Goal: Task Accomplishment & Management: Manage account settings

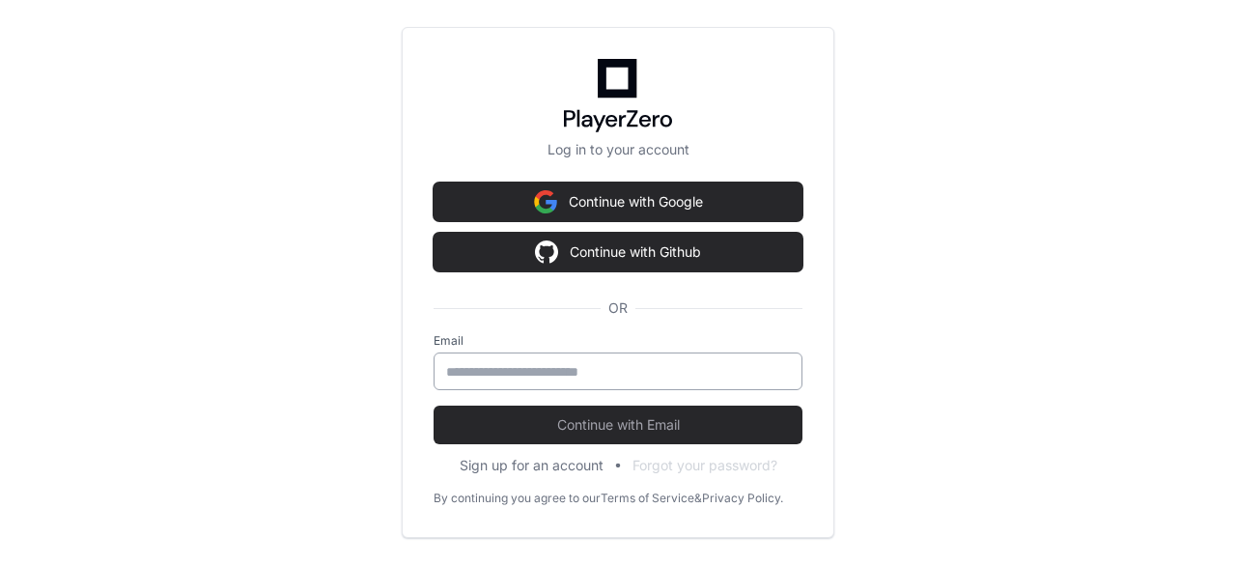
click at [593, 374] on input "email" at bounding box center [618, 371] width 344 height 19
type input "**********"
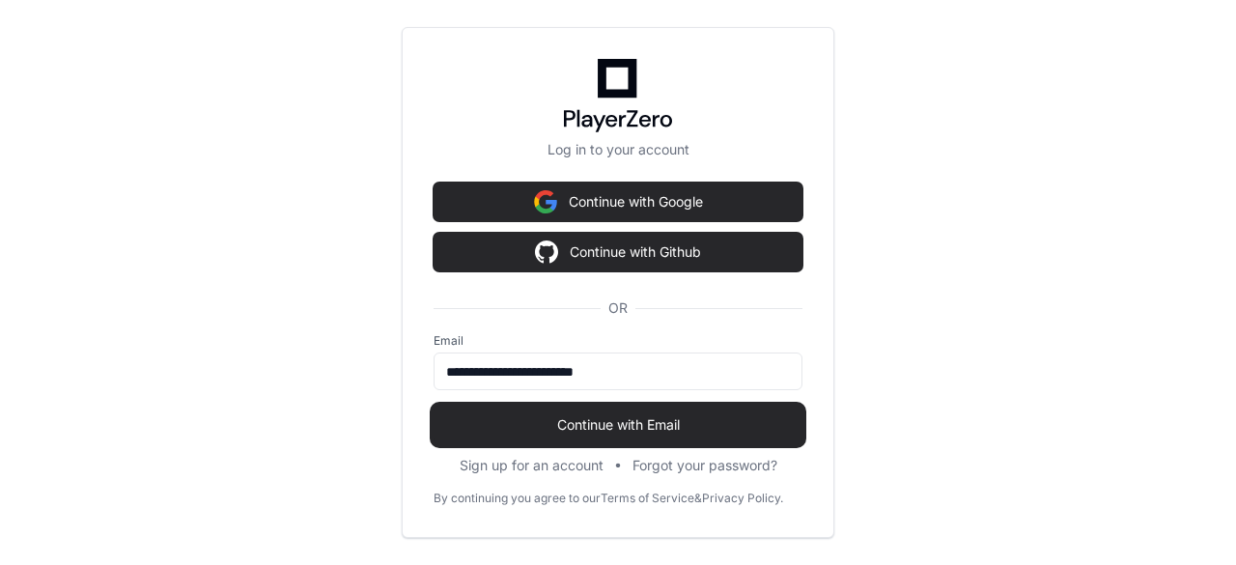
click at [622, 419] on span "Continue with Email" at bounding box center [617, 424] width 369 height 19
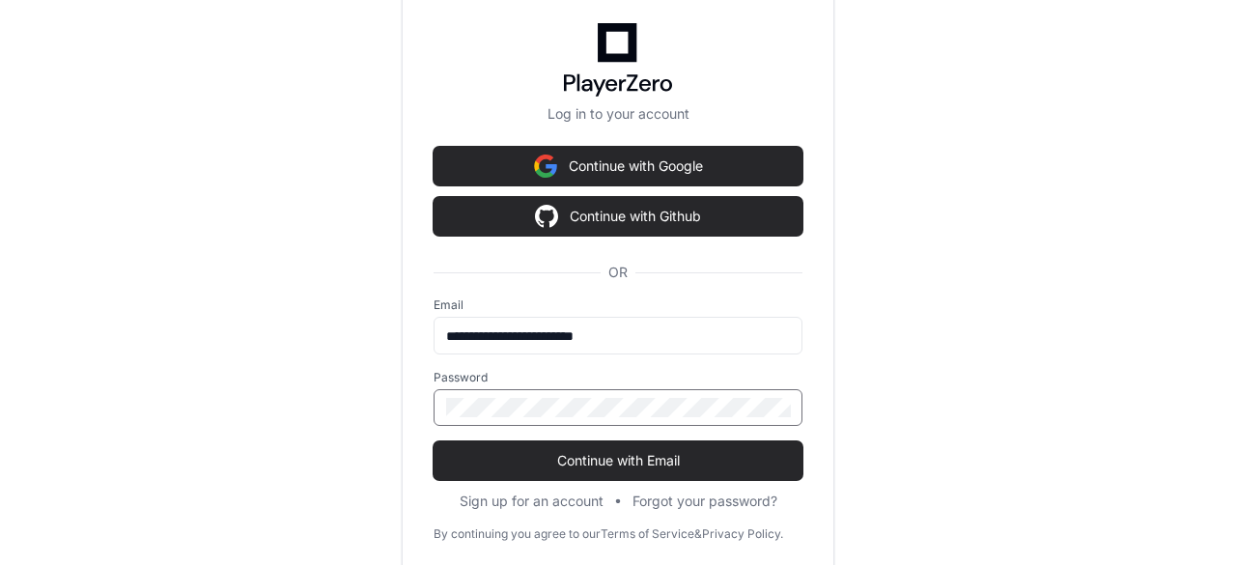
click at [433, 441] on button "Continue with Email" at bounding box center [617, 460] width 369 height 39
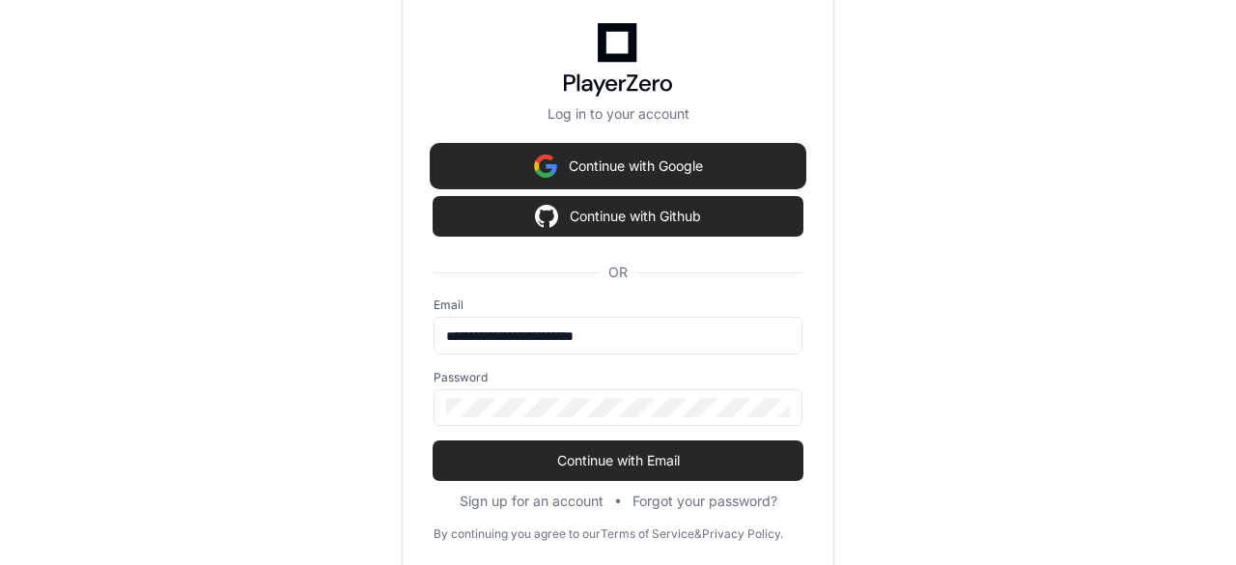
click at [570, 167] on button "Continue with Google" at bounding box center [617, 166] width 369 height 39
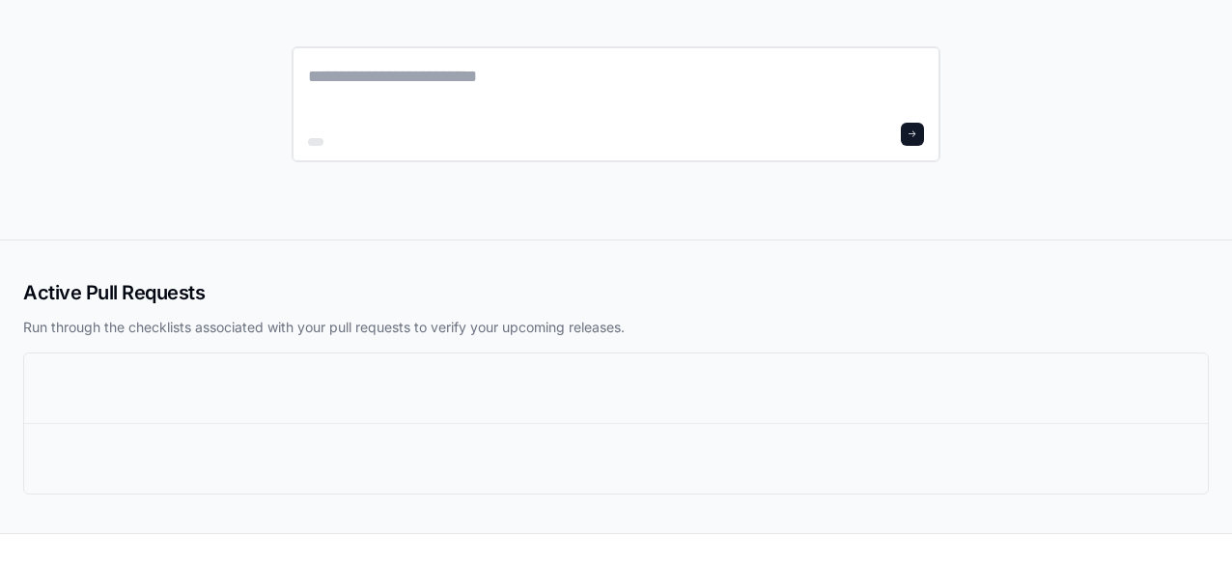
click at [496, 126] on div at bounding box center [616, 134] width 616 height 23
click at [480, 81] on textarea at bounding box center [616, 90] width 616 height 54
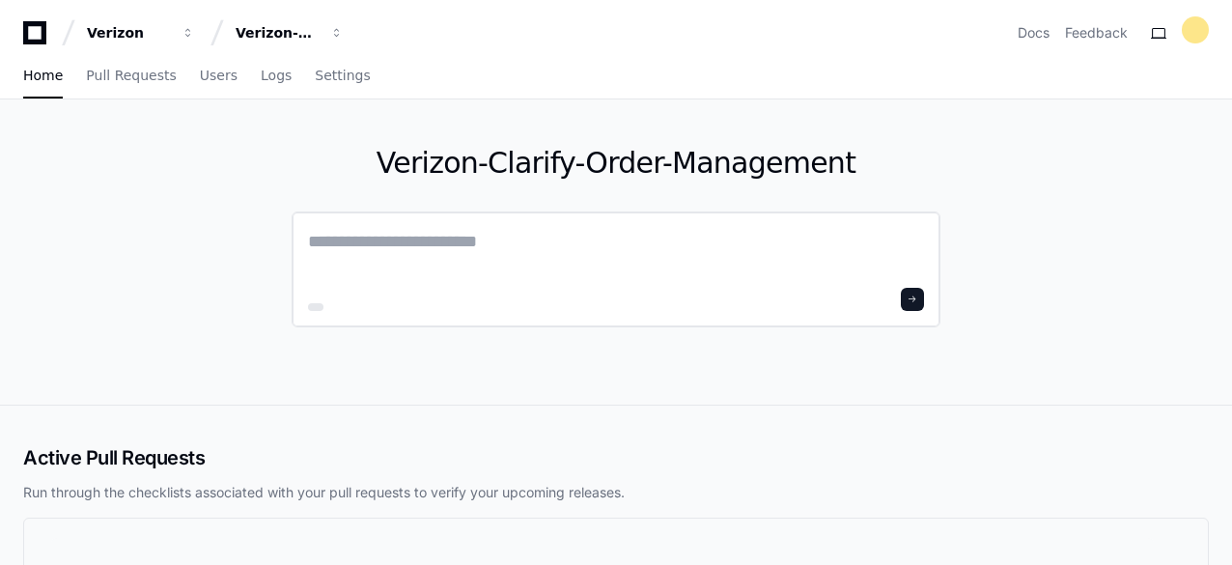
click at [383, 237] on textarea at bounding box center [616, 255] width 616 height 54
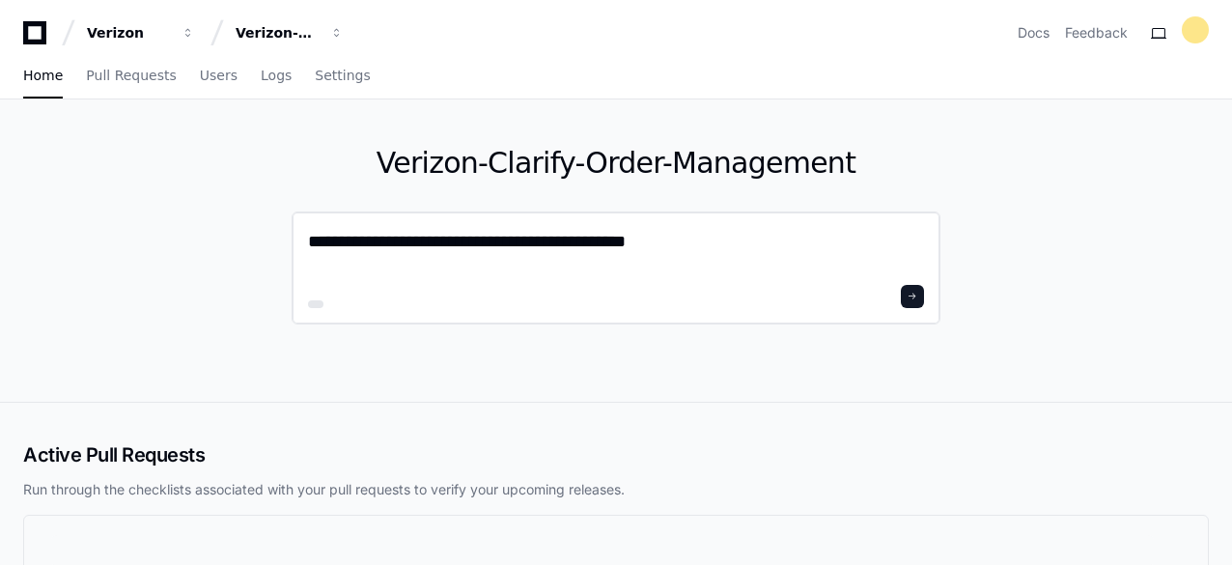
type textarea "**********"
click at [912, 293] on span at bounding box center [913, 297] width 10 height 10
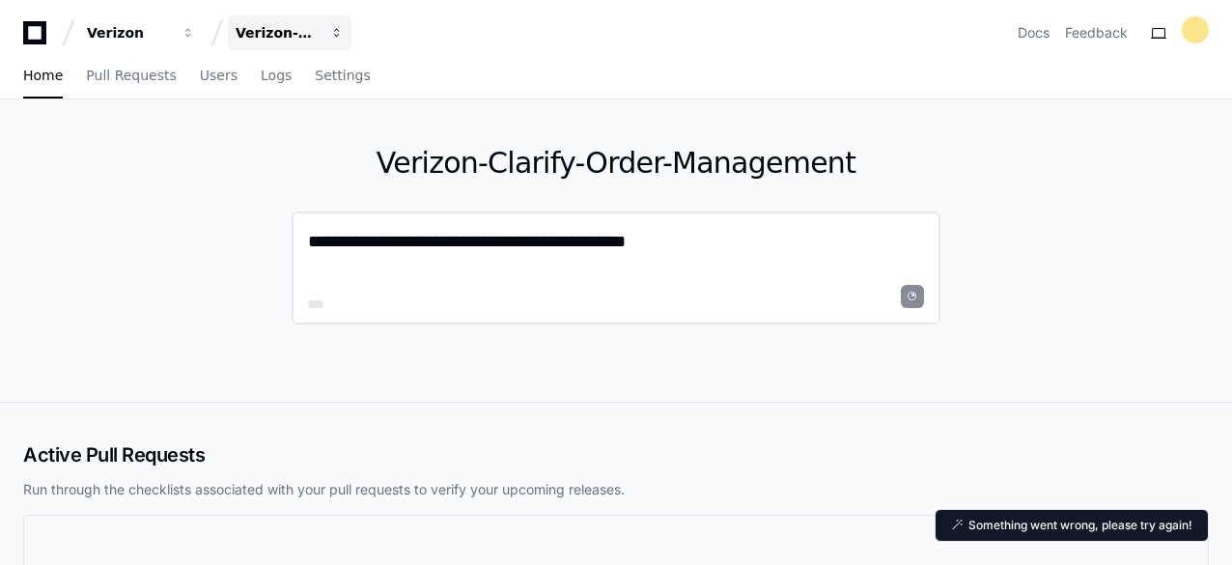
click at [328, 33] on button "Verizon-Clarify-Order-Management" at bounding box center [290, 32] width 124 height 35
click at [283, 32] on div "Verizon-Clarify-Order-Management" at bounding box center [277, 32] width 83 height 19
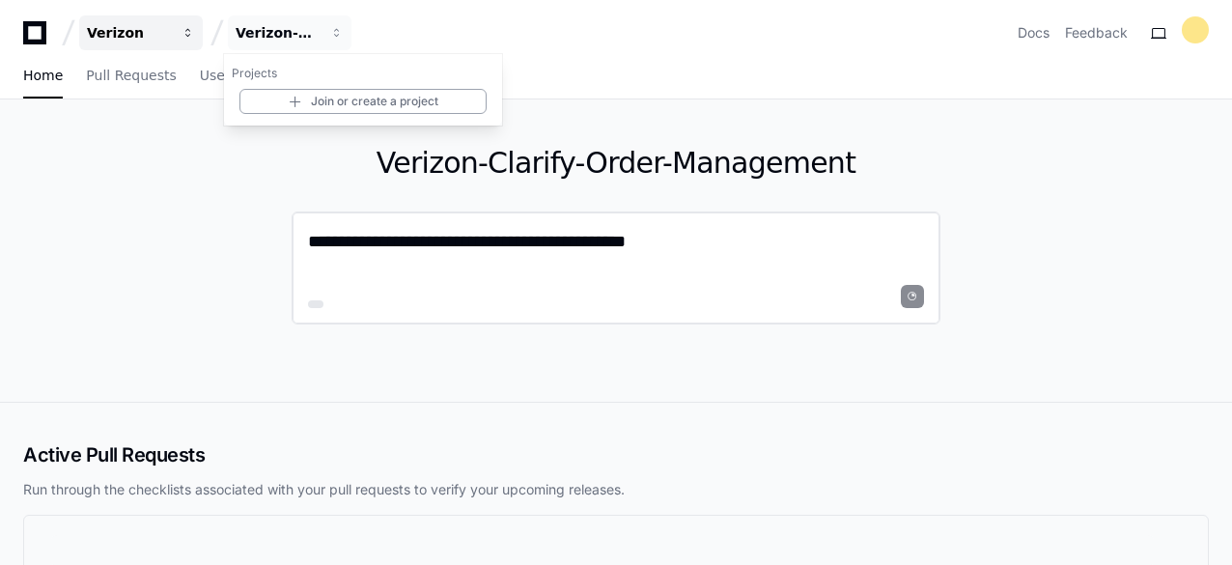
click at [185, 34] on span "button" at bounding box center [189, 33] width 14 height 14
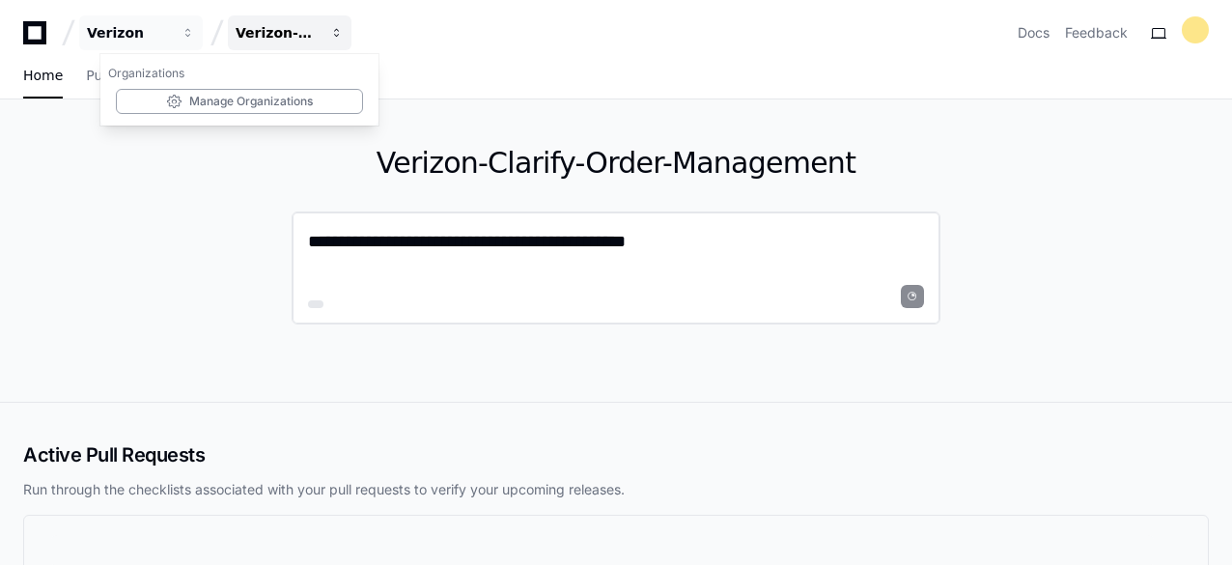
click at [331, 39] on span "button" at bounding box center [337, 33] width 14 height 14
click at [292, 33] on div "Verizon-Clarify-Order-Management" at bounding box center [277, 32] width 83 height 19
click at [292, 34] on div "Verizon-Clarify-Order-Management" at bounding box center [277, 32] width 83 height 19
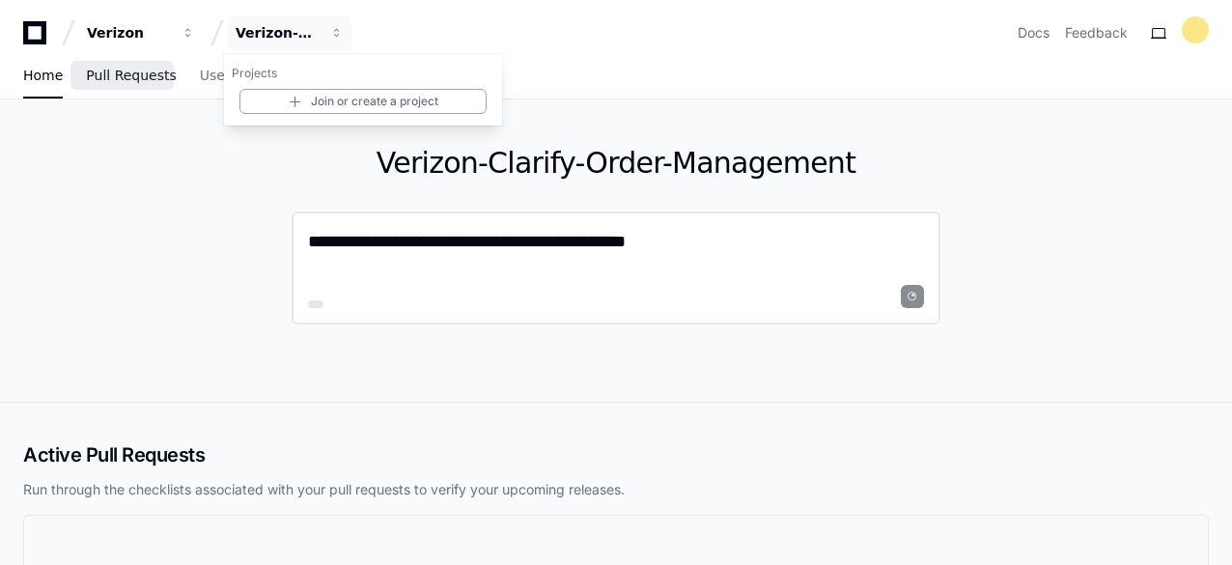
click at [116, 72] on span "Pull Requests" at bounding box center [131, 76] width 90 height 12
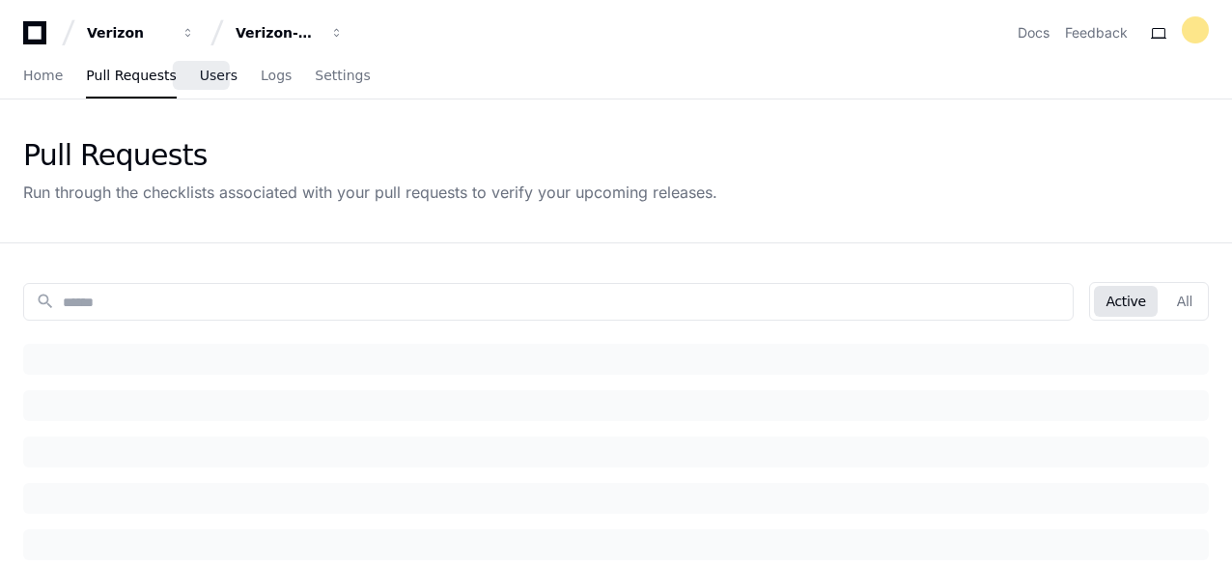
click at [200, 72] on span "Users" at bounding box center [219, 76] width 38 height 12
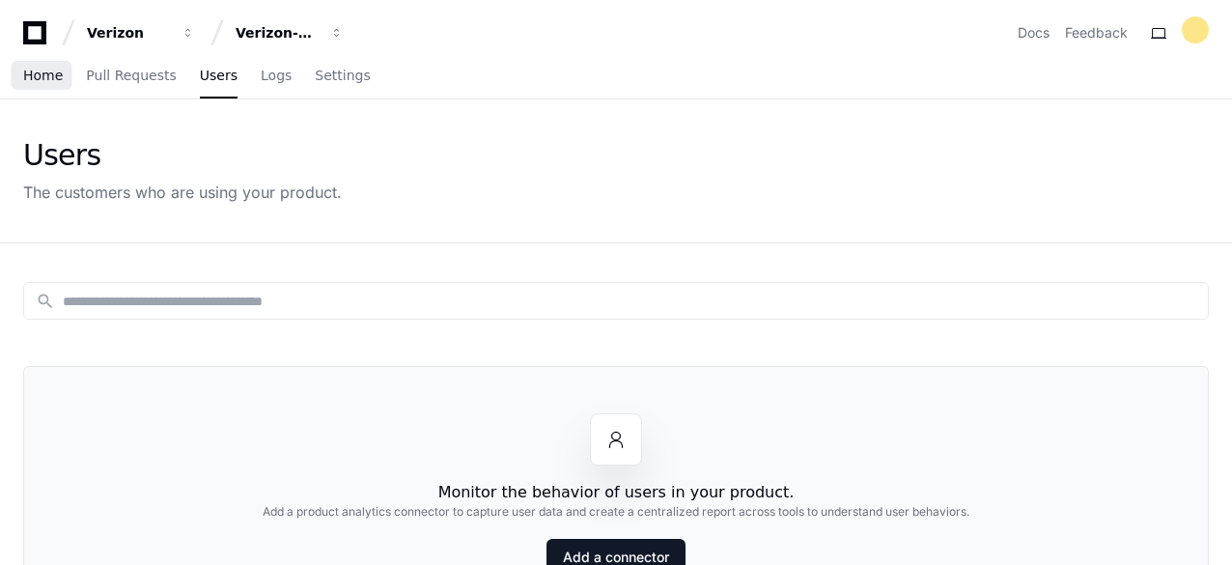
click at [37, 78] on span "Home" at bounding box center [43, 76] width 40 height 12
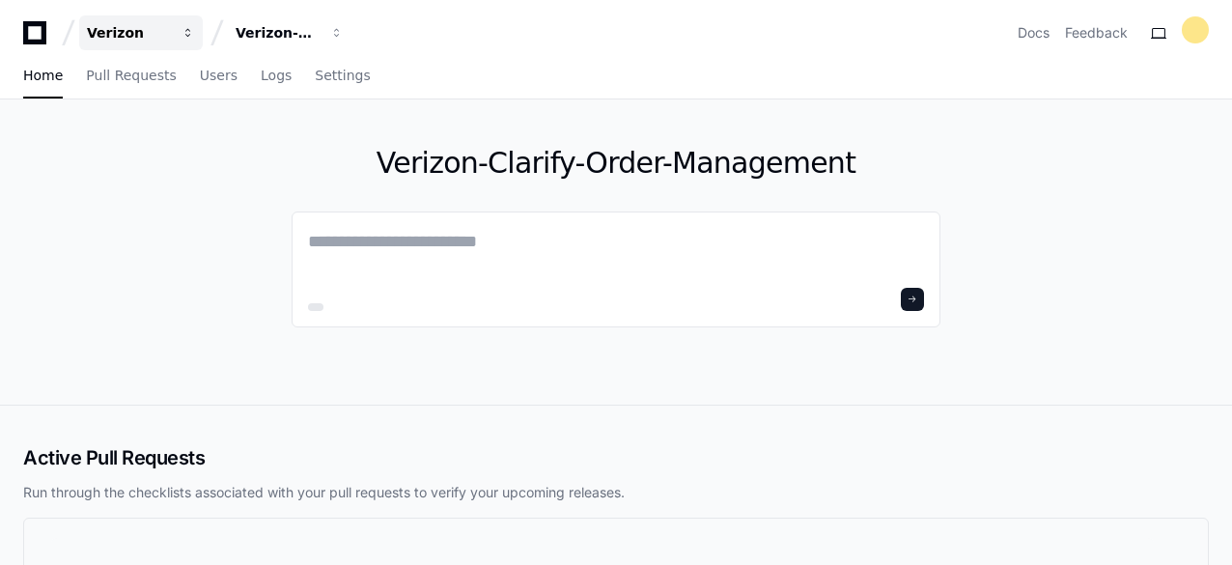
click at [153, 38] on div "Verizon" at bounding box center [128, 32] width 83 height 19
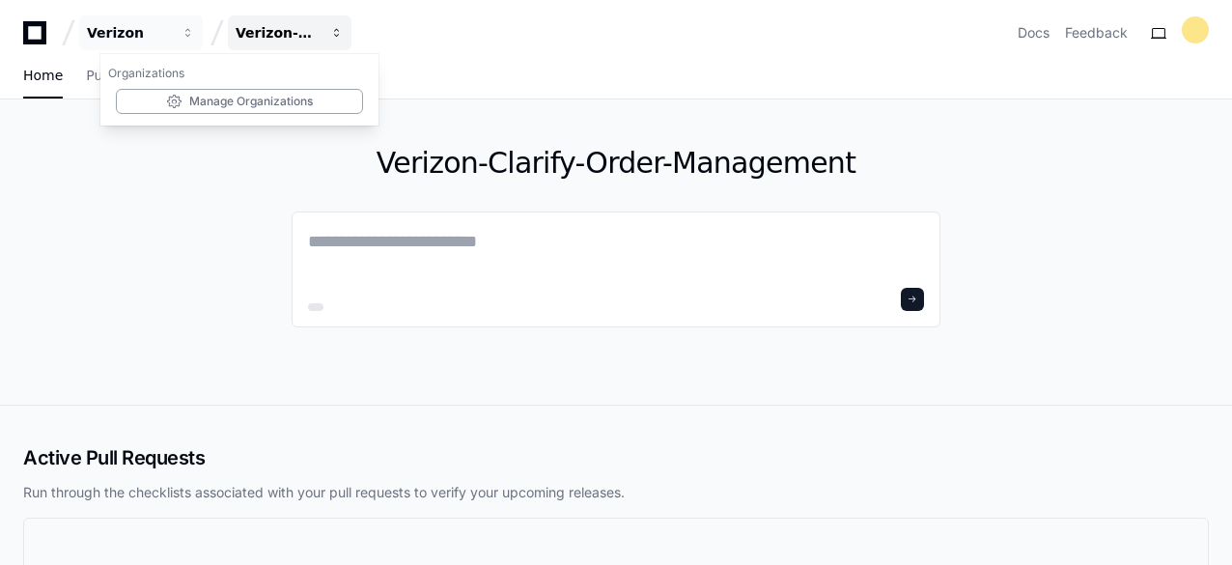
click at [271, 32] on div "Verizon-Clarify-Order-Management" at bounding box center [277, 32] width 83 height 19
click at [263, 39] on div "Verizon-Clarify-Order-Management" at bounding box center [277, 32] width 83 height 19
click at [263, 38] on div "Verizon-Clarify-Order-Management" at bounding box center [277, 32] width 83 height 19
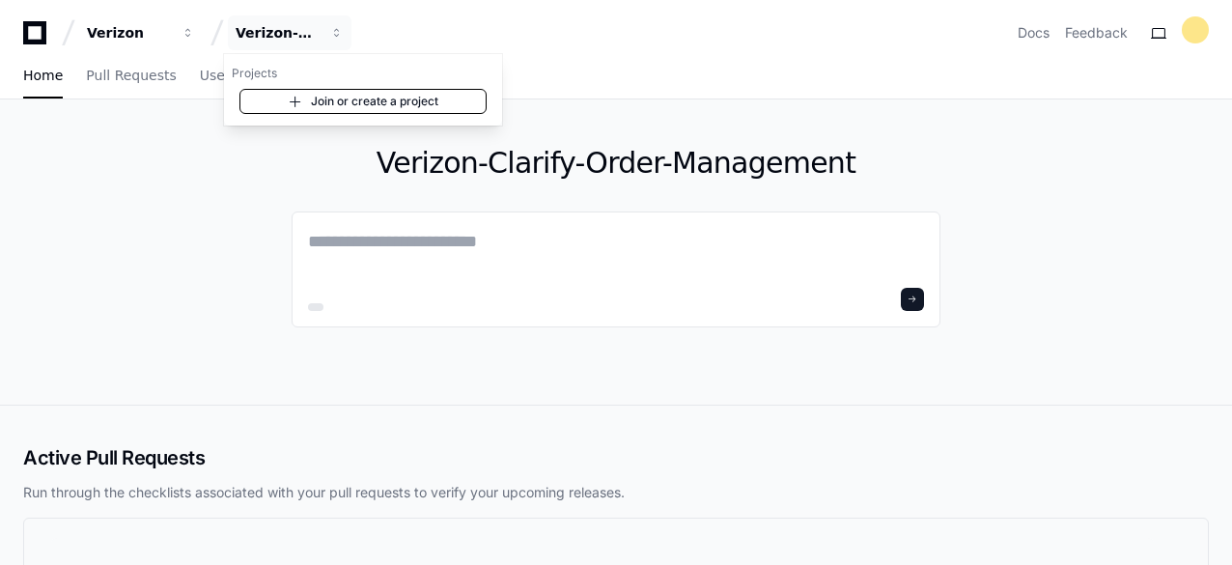
click at [309, 95] on link "Join or create a project" at bounding box center [362, 101] width 247 height 25
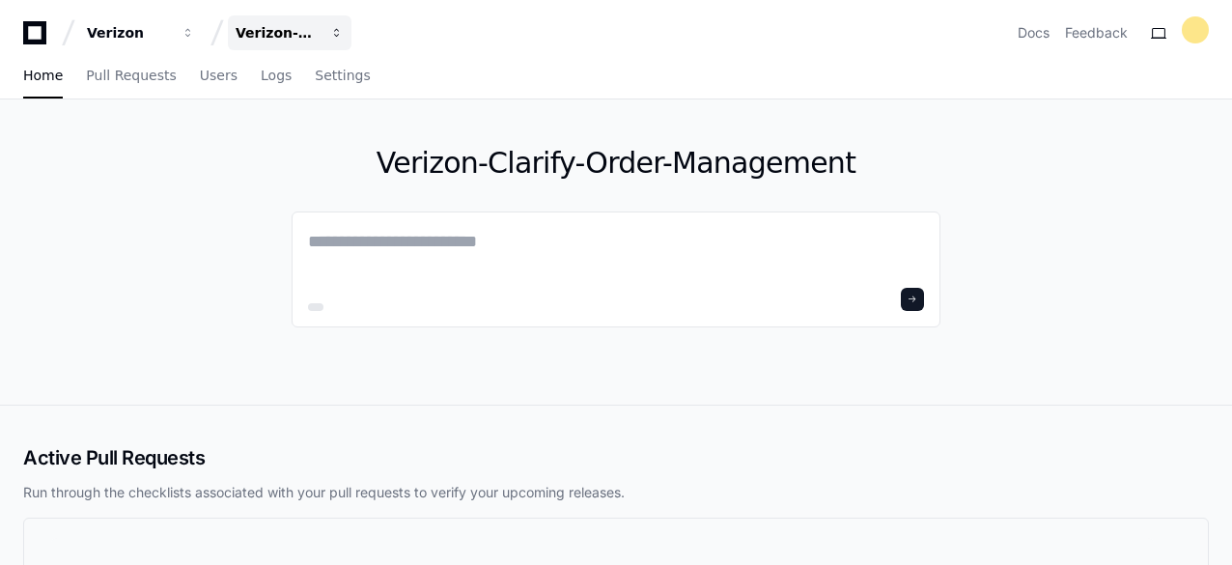
click at [290, 30] on div "Verizon-Clarify-Order-Management" at bounding box center [277, 32] width 83 height 19
click at [594, 35] on div "Verizon Verizon-Clarify-Order-Management Projects Join or create a project Docs…" at bounding box center [616, 32] width 1186 height 35
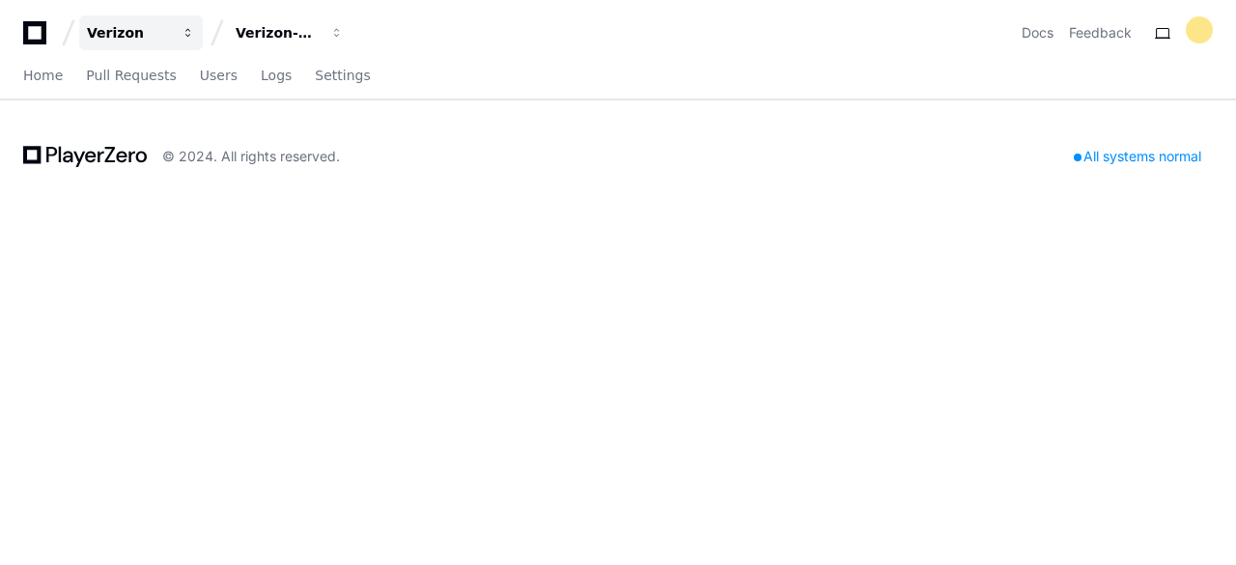
click at [191, 40] on button "Verizon" at bounding box center [141, 32] width 124 height 35
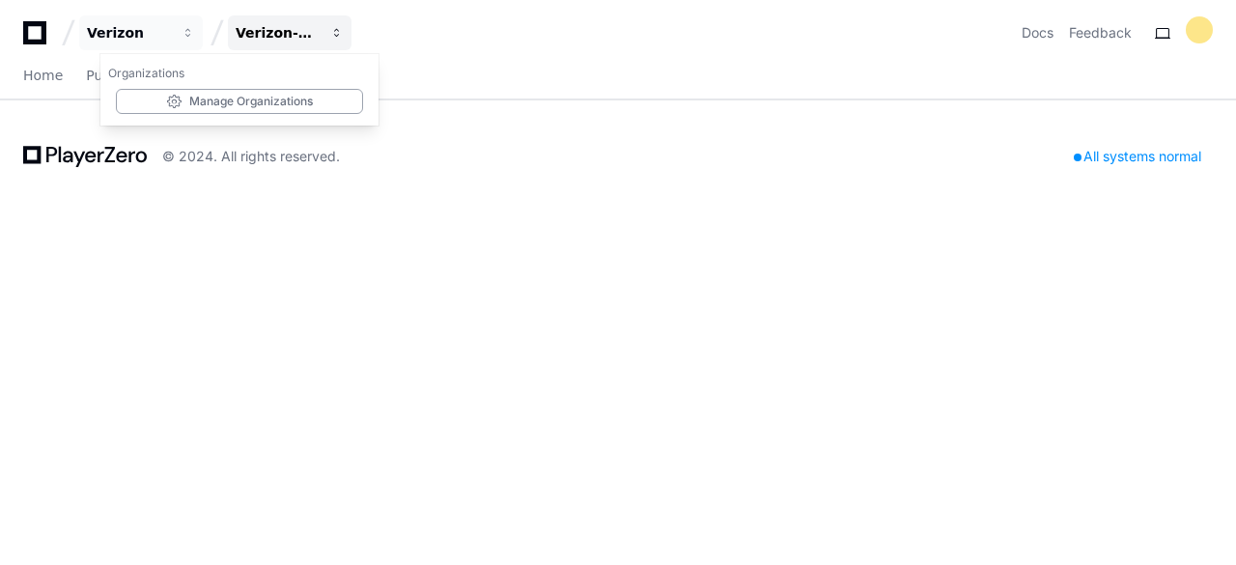
click at [314, 38] on div "Verizon-Clarify-Order-Management" at bounding box center [277, 32] width 83 height 19
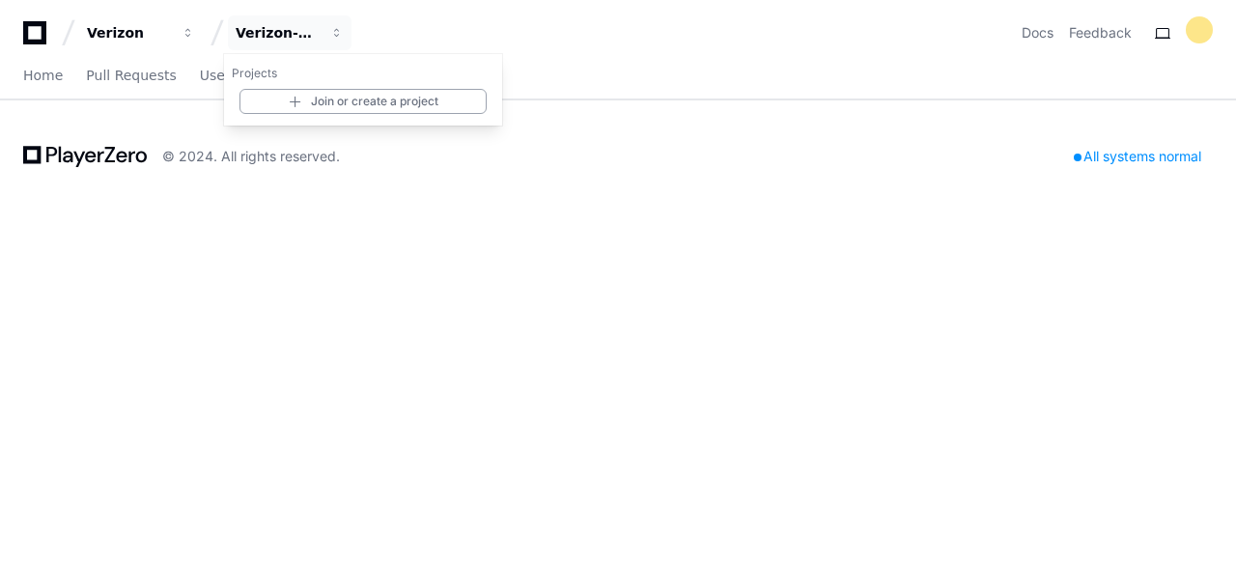
click at [782, 308] on div "Verizon Verizon-Clarify-Order-Management Projects Join or create a project Docs…" at bounding box center [618, 282] width 1236 height 565
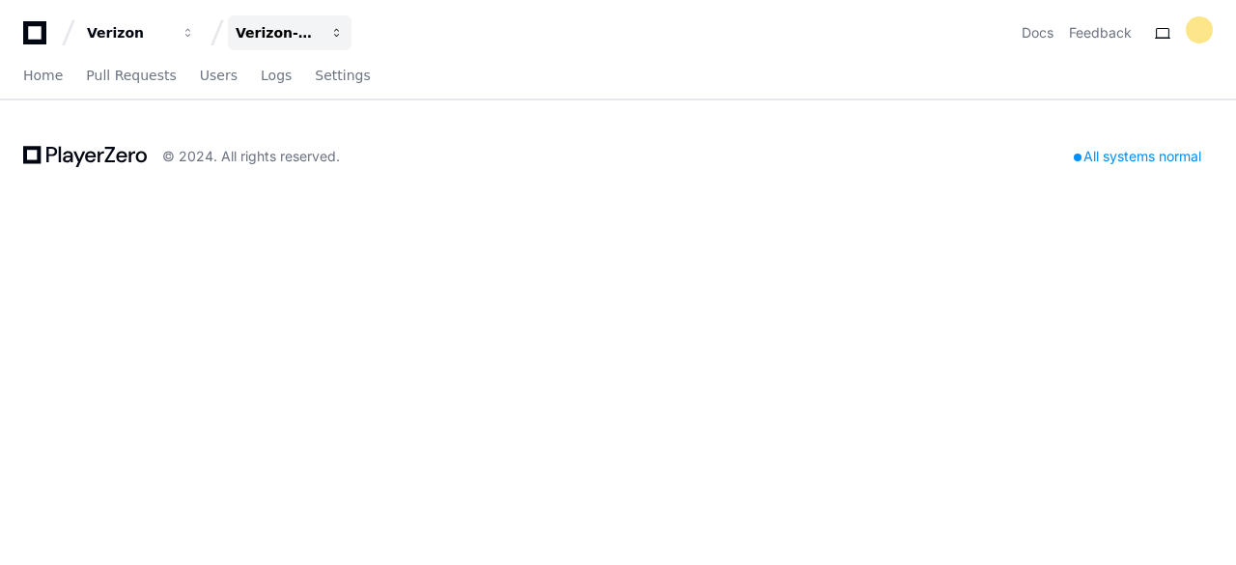
click at [340, 34] on span "button" at bounding box center [337, 33] width 14 height 14
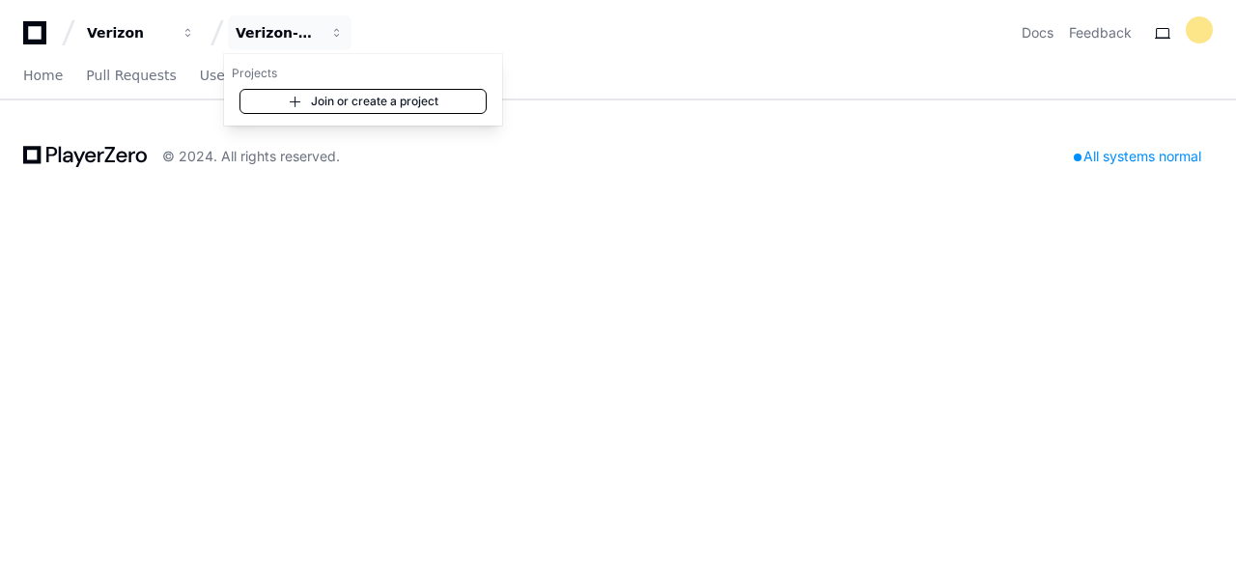
click at [327, 100] on link "Join or create a project" at bounding box center [362, 101] width 247 height 25
